Goal: Obtain resource: Download file/media

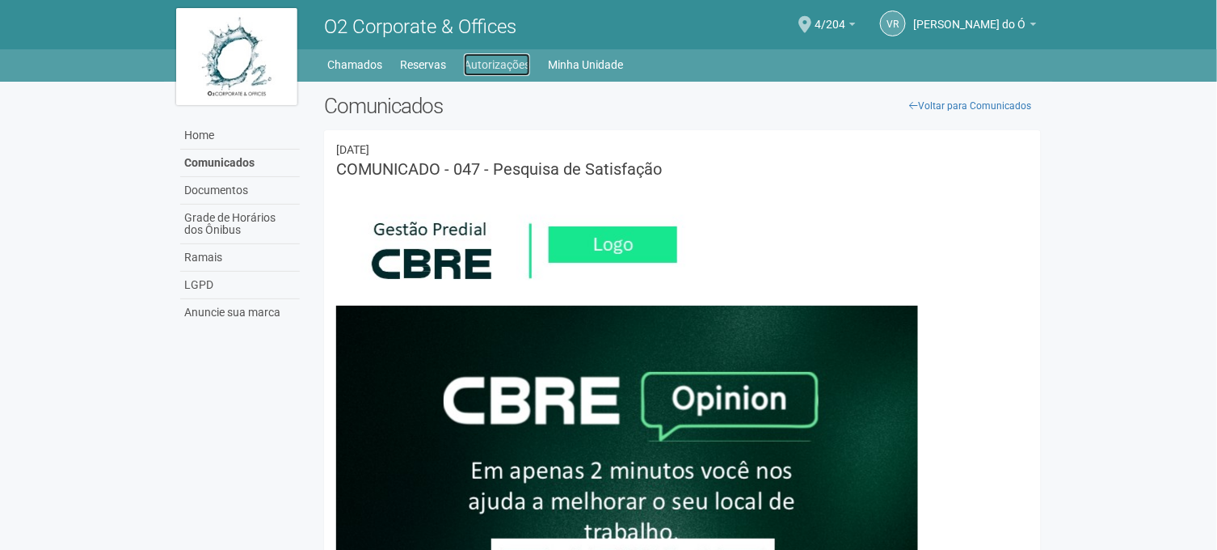
click at [499, 68] on link "Autorizações" at bounding box center [497, 64] width 66 height 23
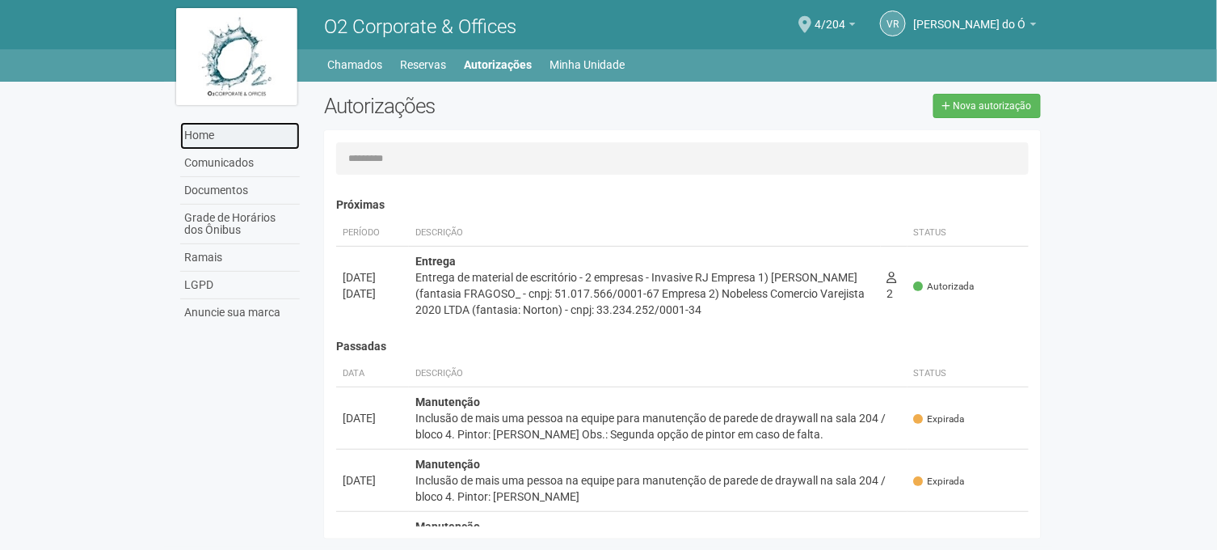
click at [200, 131] on link "Home" at bounding box center [240, 135] width 120 height 27
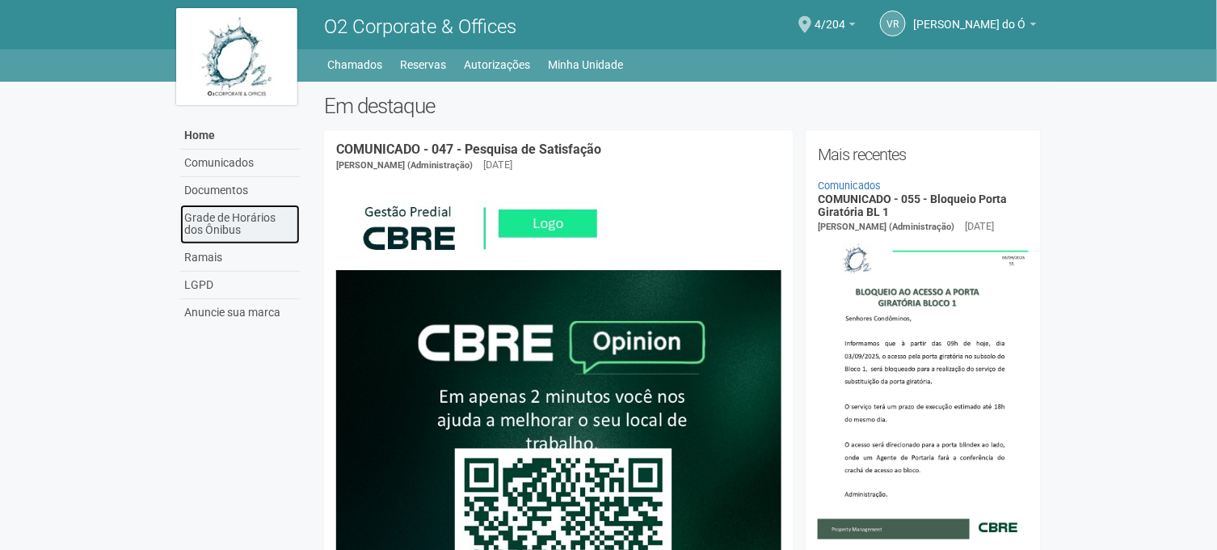
click at [238, 231] on link "Grade de Horários dos Ônibus" at bounding box center [240, 225] width 120 height 40
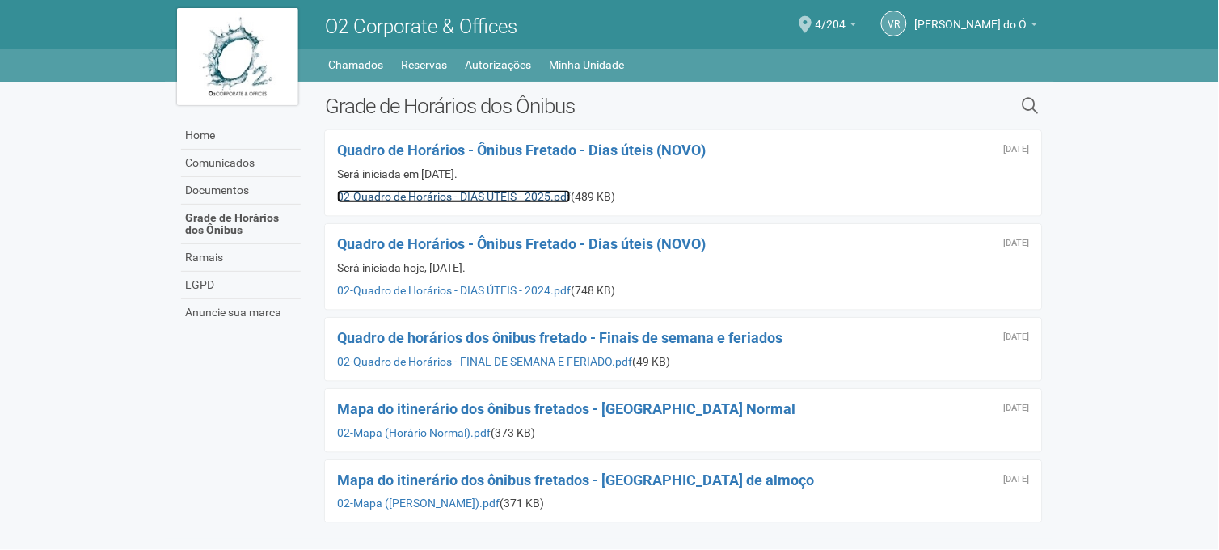
click at [507, 195] on link "02-Quadro de Horários - DIAS ÚTEIS - 2025.pdf" at bounding box center [454, 196] width 234 height 13
